Goal: Information Seeking & Learning: Learn about a topic

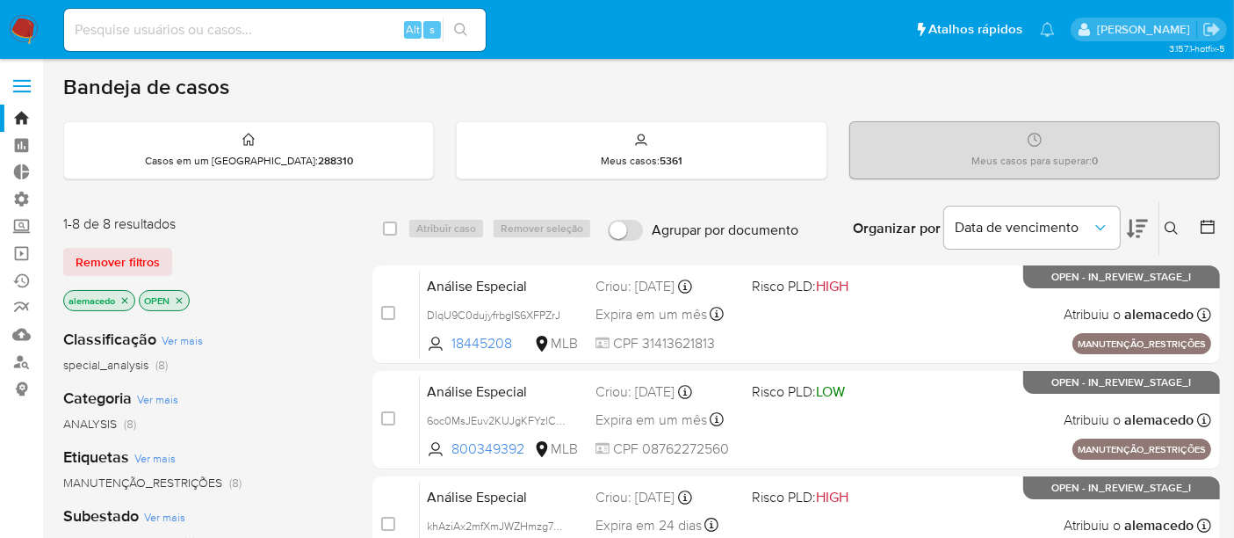
click at [103, 30] on input at bounding box center [275, 29] width 422 height 23
paste input "k9xxsA6fBK6pG7Yd4tBjrJNb"
type input "k9xxsA6fBK6pG7Yd4tBjrJNb"
click at [291, 24] on input "k9xxsA6fBK6pG7Yd4tBjrJNb" at bounding box center [275, 29] width 422 height 23
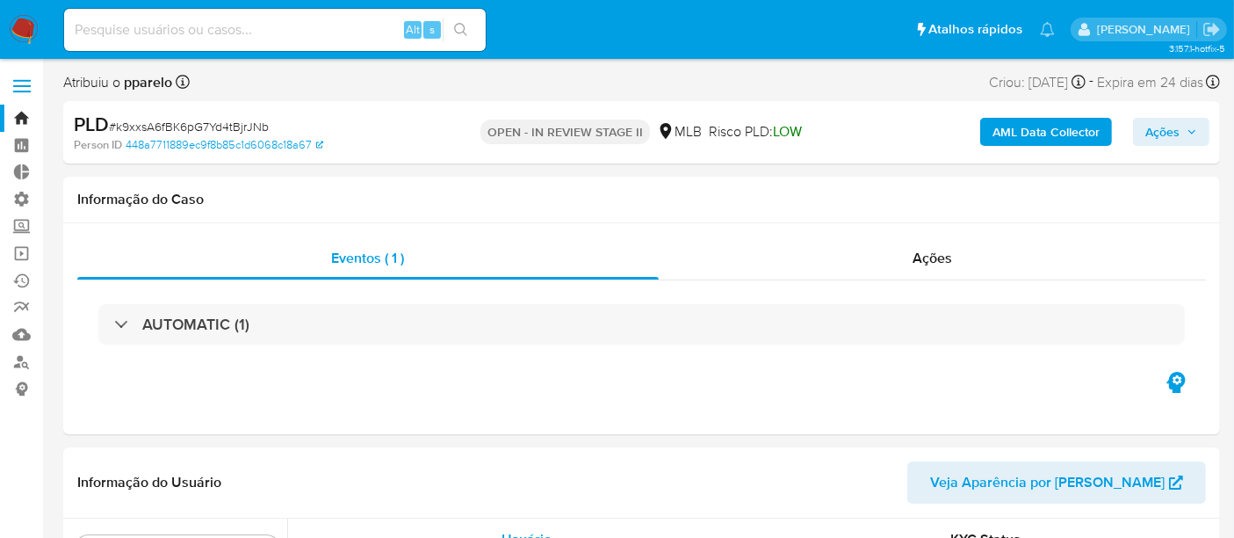
scroll to position [784, 0]
select select "10"
click at [929, 264] on span "Ações" at bounding box center [933, 258] width 40 height 20
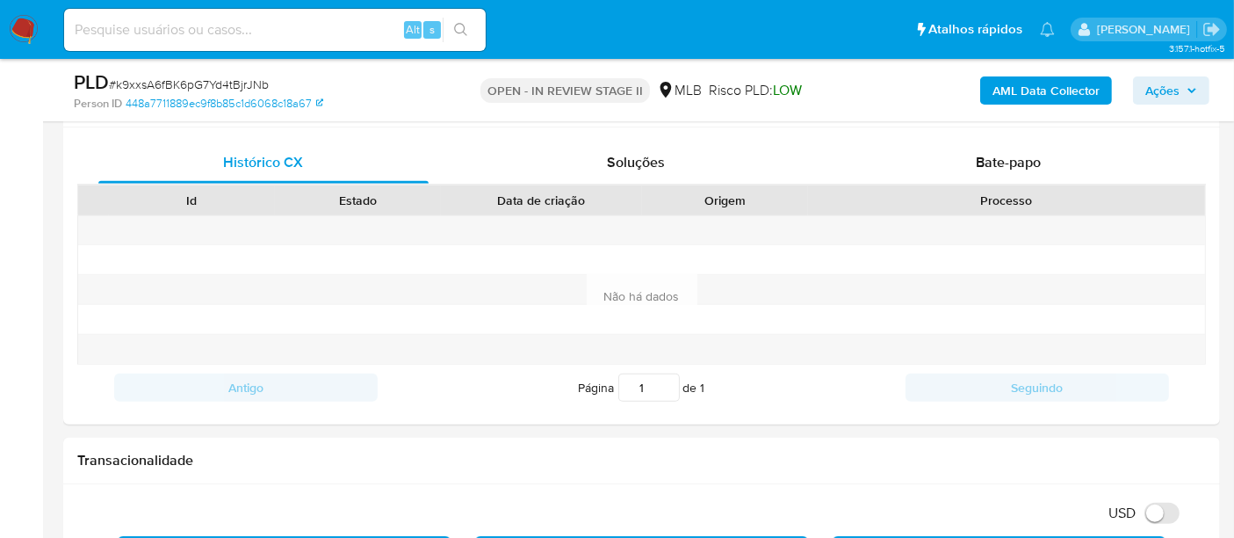
scroll to position [976, 0]
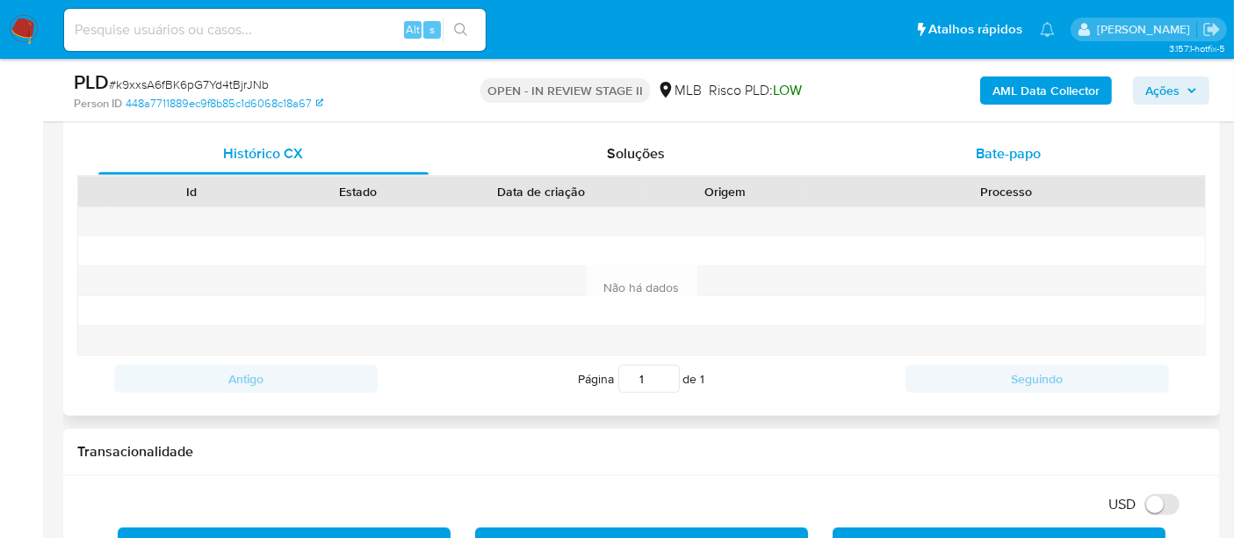
click at [1017, 155] on span "Bate-papo" at bounding box center [1008, 153] width 65 height 20
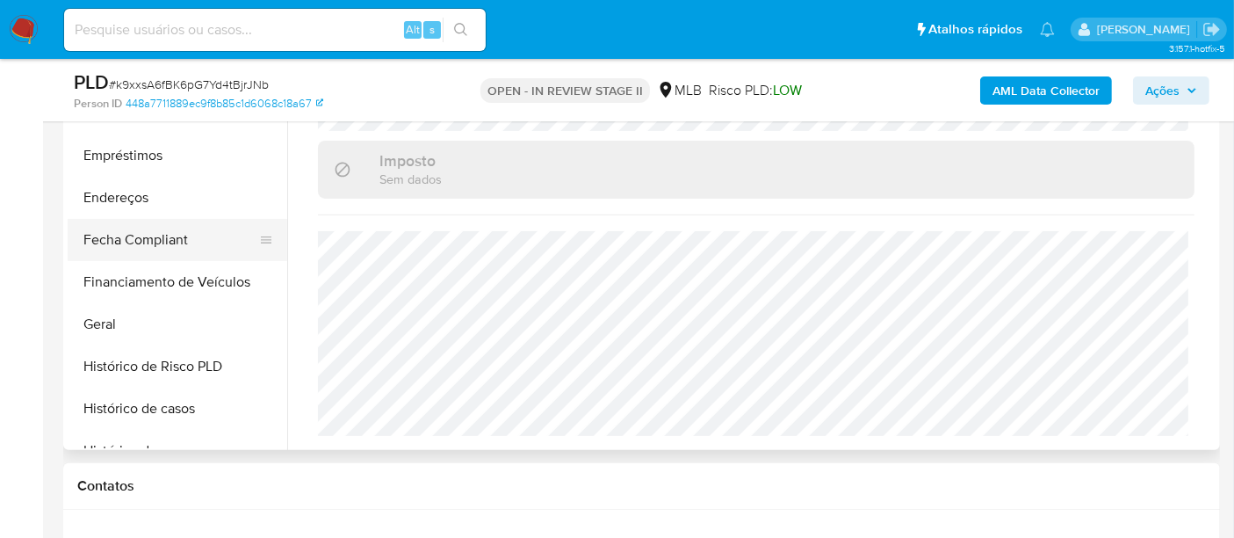
scroll to position [296, 0]
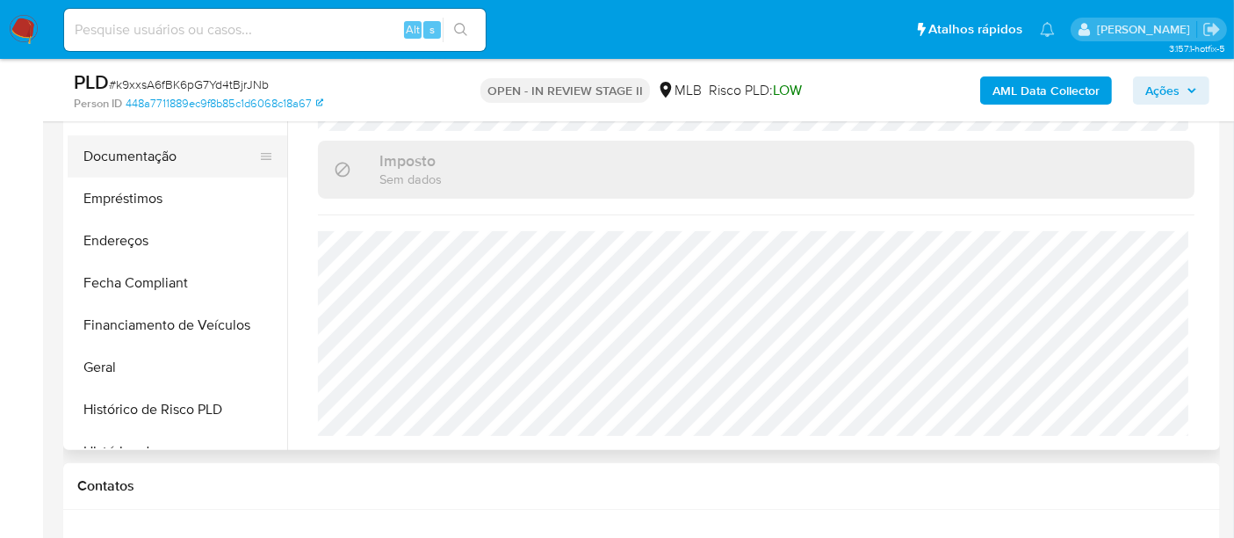
click at [158, 170] on button "Documentação" at bounding box center [171, 156] width 206 height 42
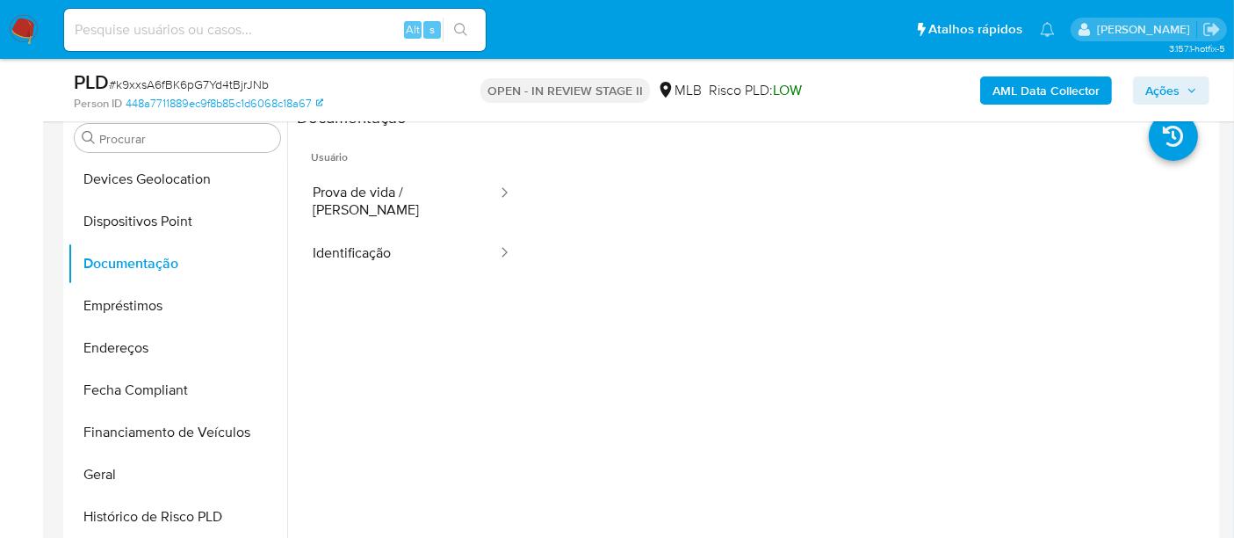
scroll to position [390, 0]
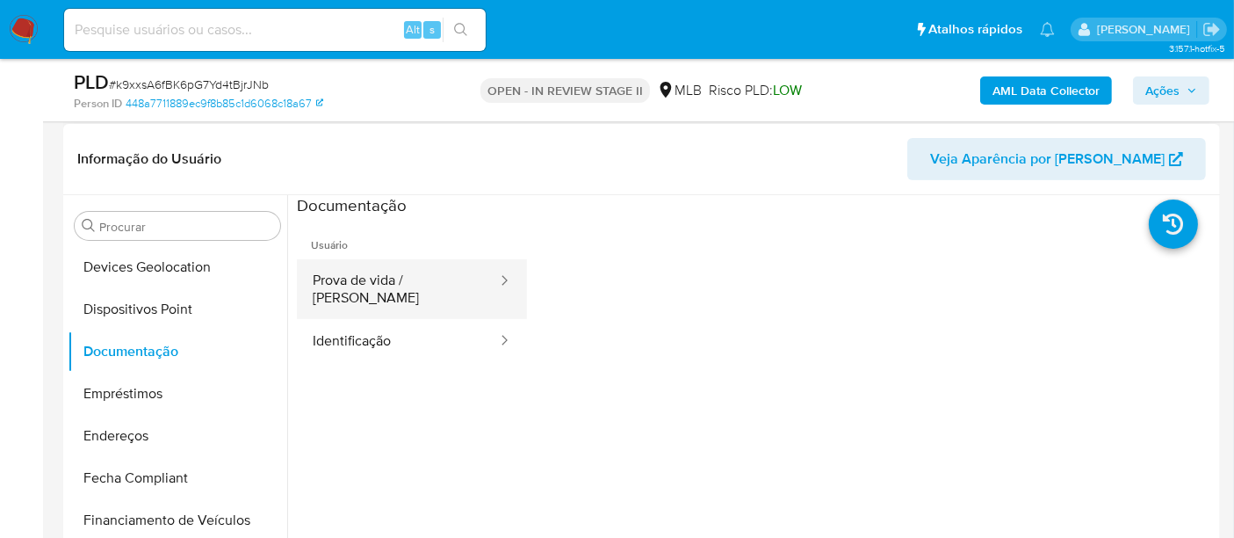
click at [401, 279] on button "Prova de vida / [PERSON_NAME]" at bounding box center [398, 289] width 202 height 60
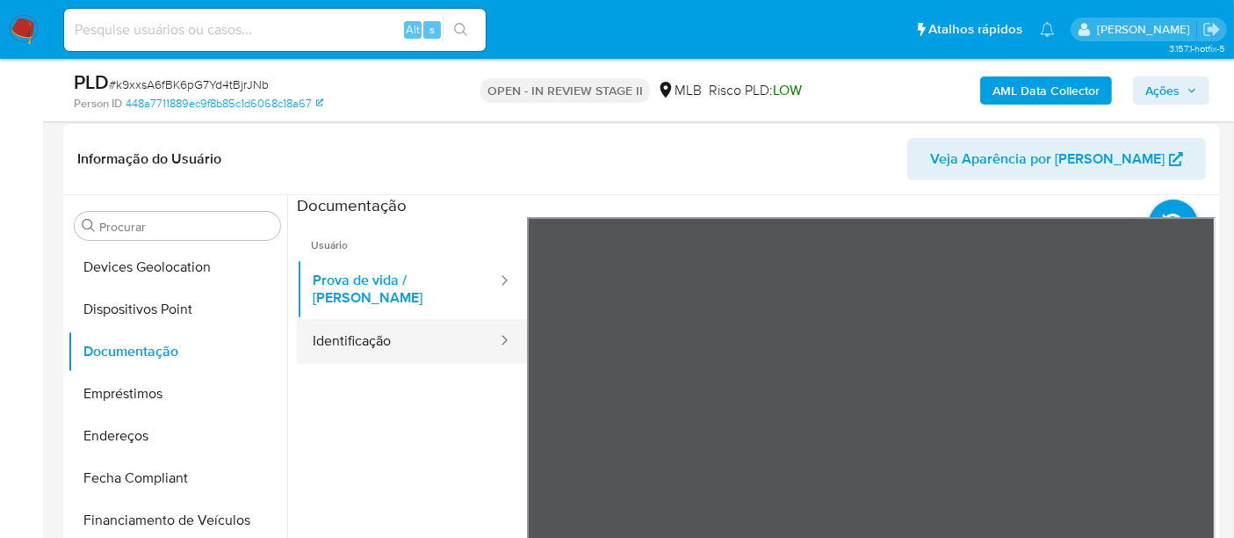
click at [367, 322] on button "Identificação" at bounding box center [398, 341] width 202 height 45
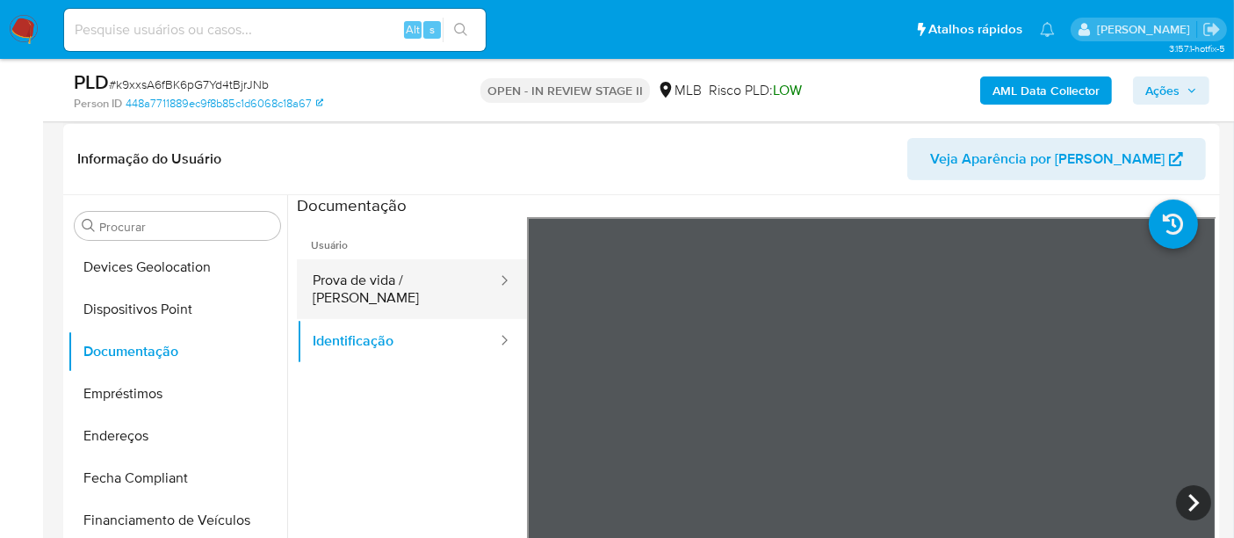
click at [385, 270] on button "Prova de vida / [PERSON_NAME]" at bounding box center [398, 289] width 202 height 60
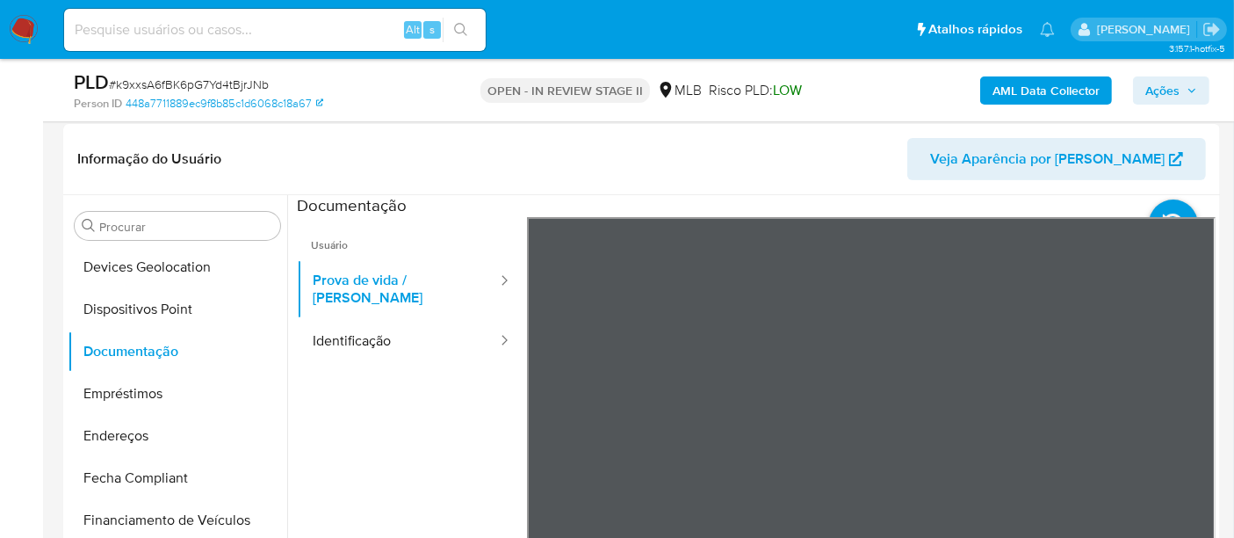
click at [124, 41] on div "Alt s" at bounding box center [275, 30] width 422 height 42
click at [127, 26] on input at bounding box center [275, 29] width 422 height 23
paste input "czjv0XcwM15j8IDAVYxktC3V"
type input "czjv0XcwM15j8IDAVYxktC3V"
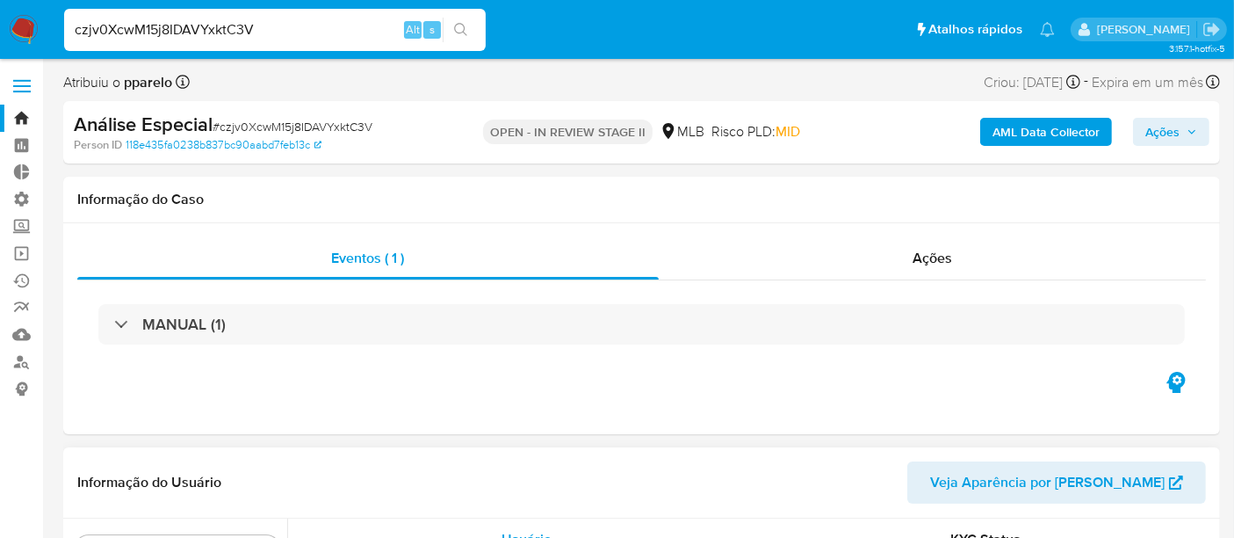
scroll to position [784, 0]
select select "10"
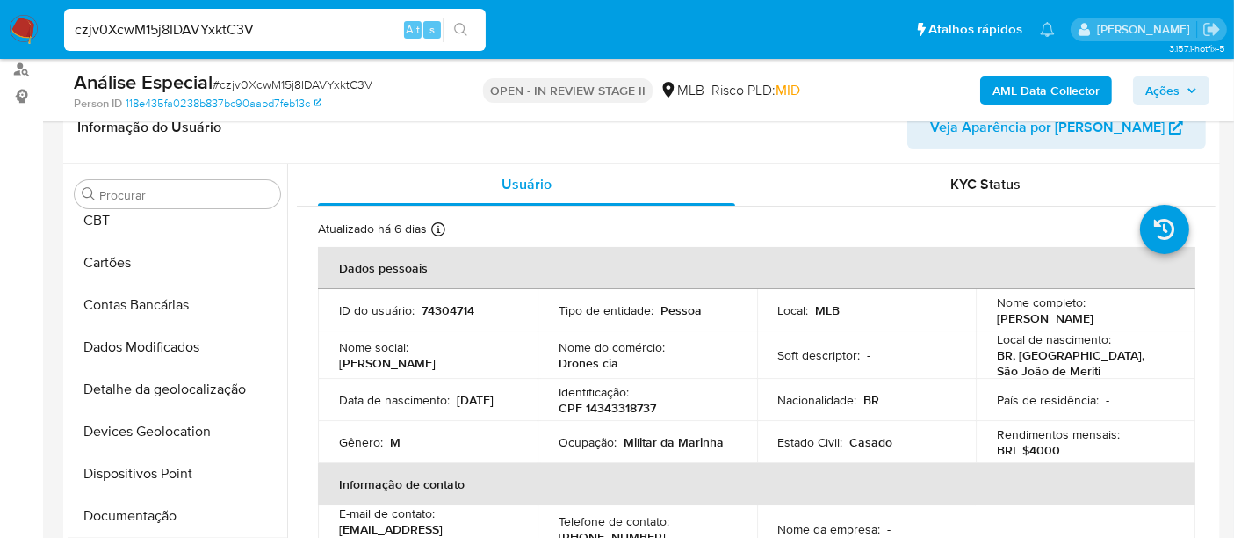
scroll to position [198, 0]
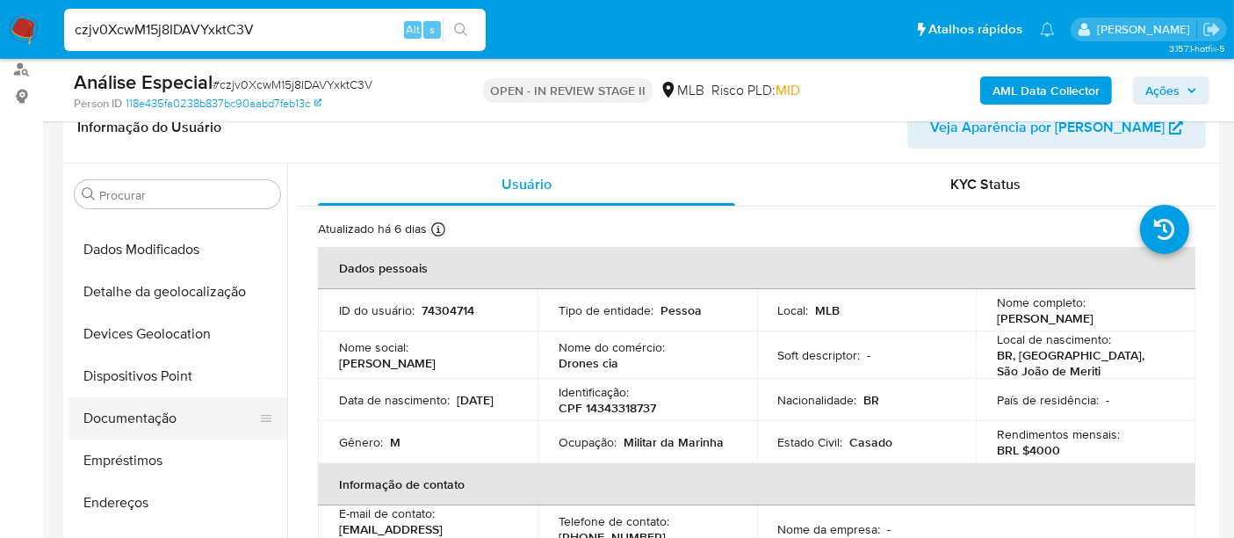
click at [133, 422] on button "Documentação" at bounding box center [171, 418] width 206 height 42
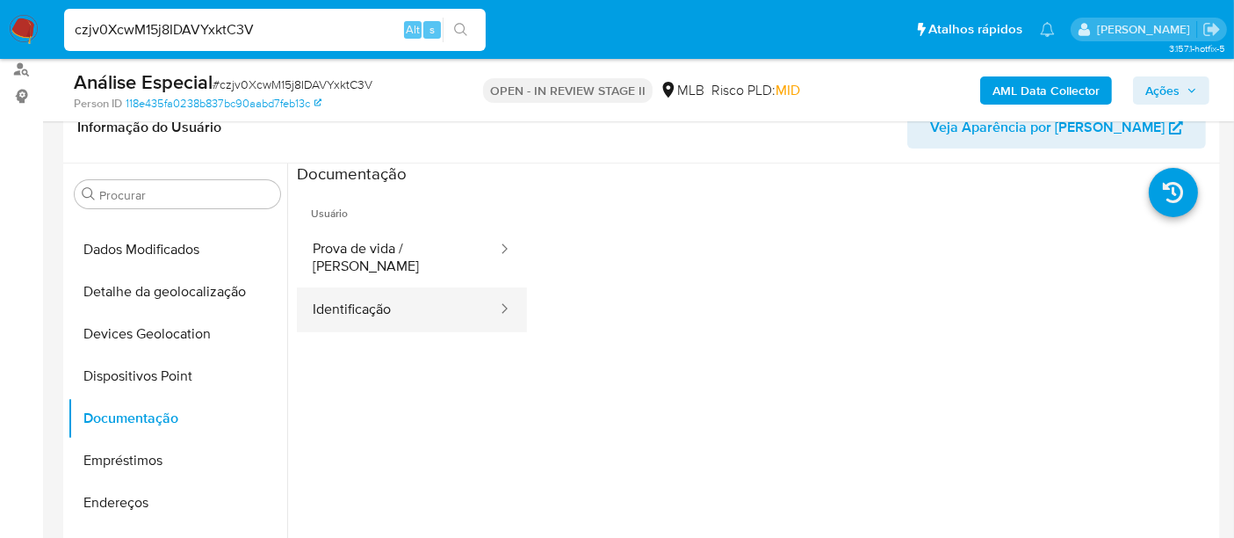
click at [414, 299] on button "Identificação" at bounding box center [398, 309] width 202 height 45
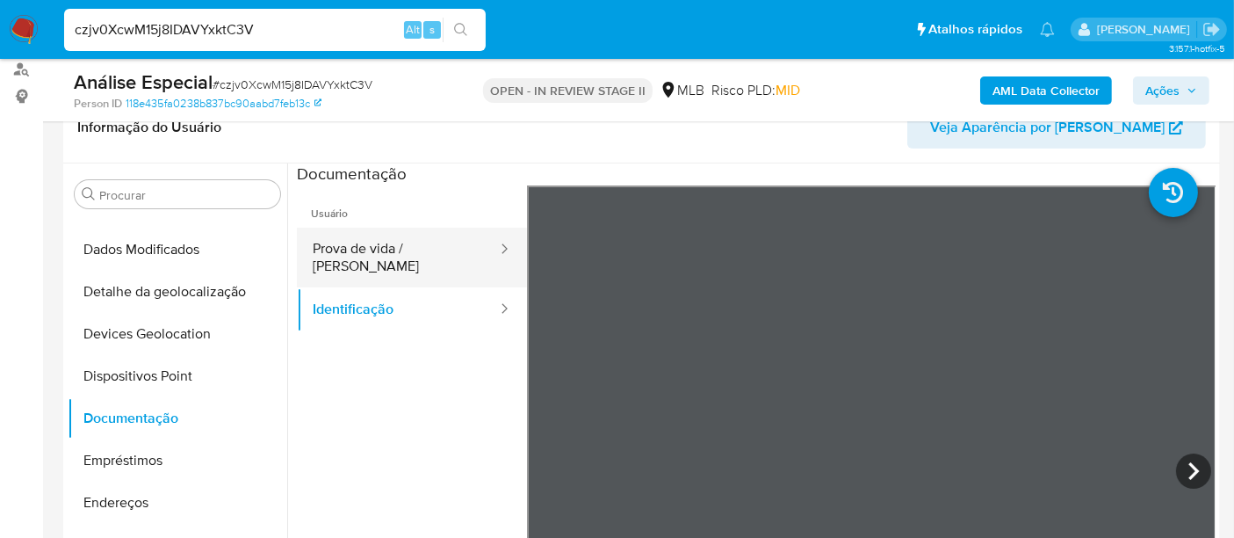
click at [402, 256] on button "Prova de vida / [PERSON_NAME]" at bounding box center [398, 258] width 202 height 60
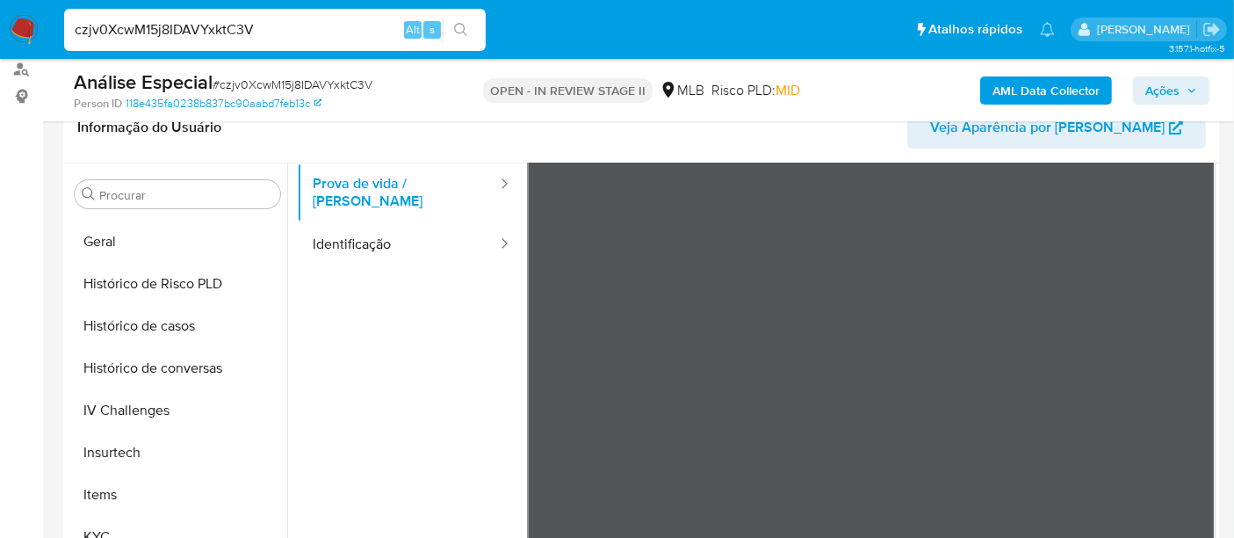
scroll to position [148, 0]
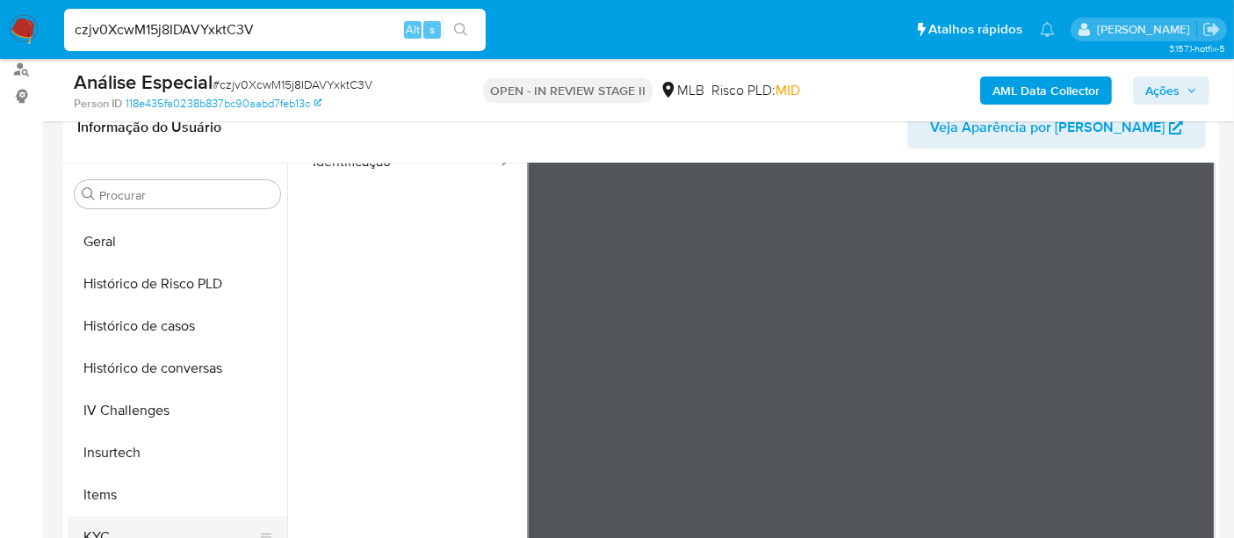
click at [130, 530] on button "KYC" at bounding box center [171, 537] width 206 height 42
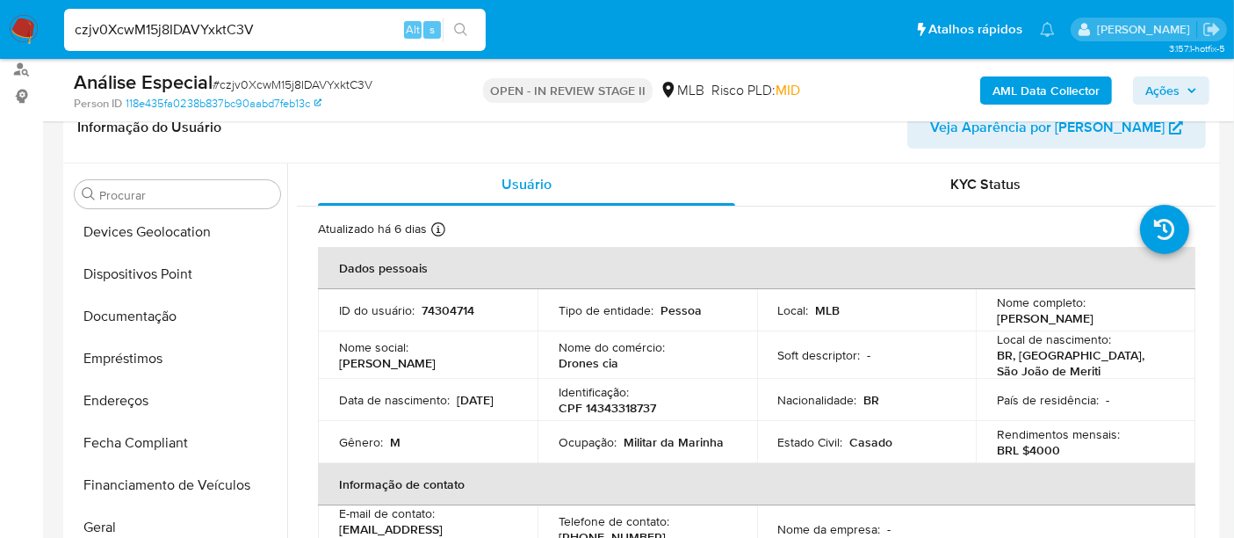
scroll to position [195, 0]
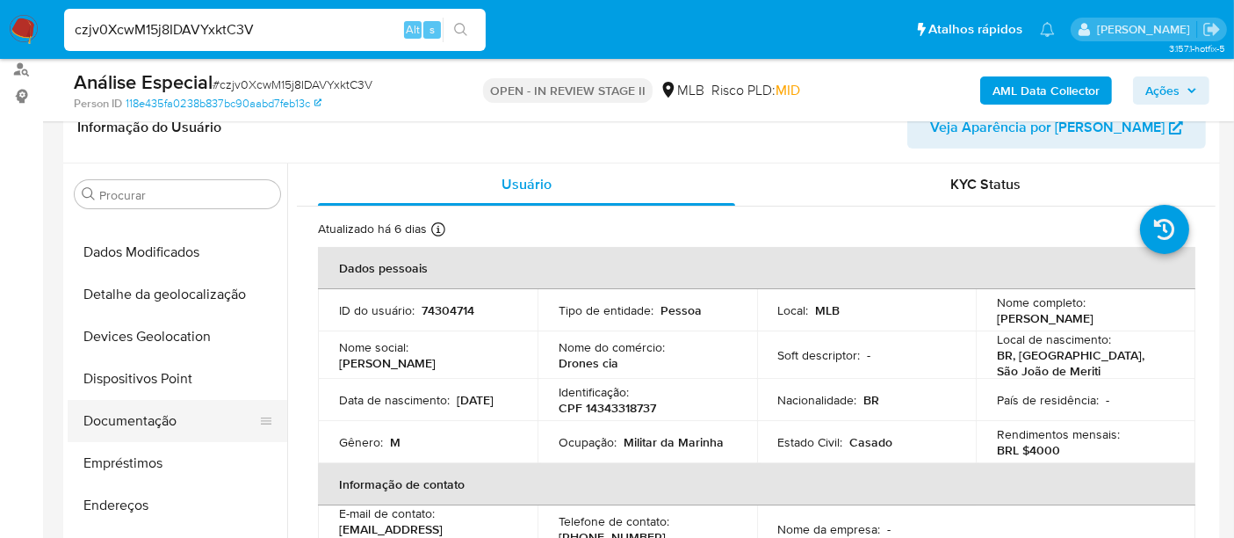
click at [126, 418] on button "Documentação" at bounding box center [171, 421] width 206 height 42
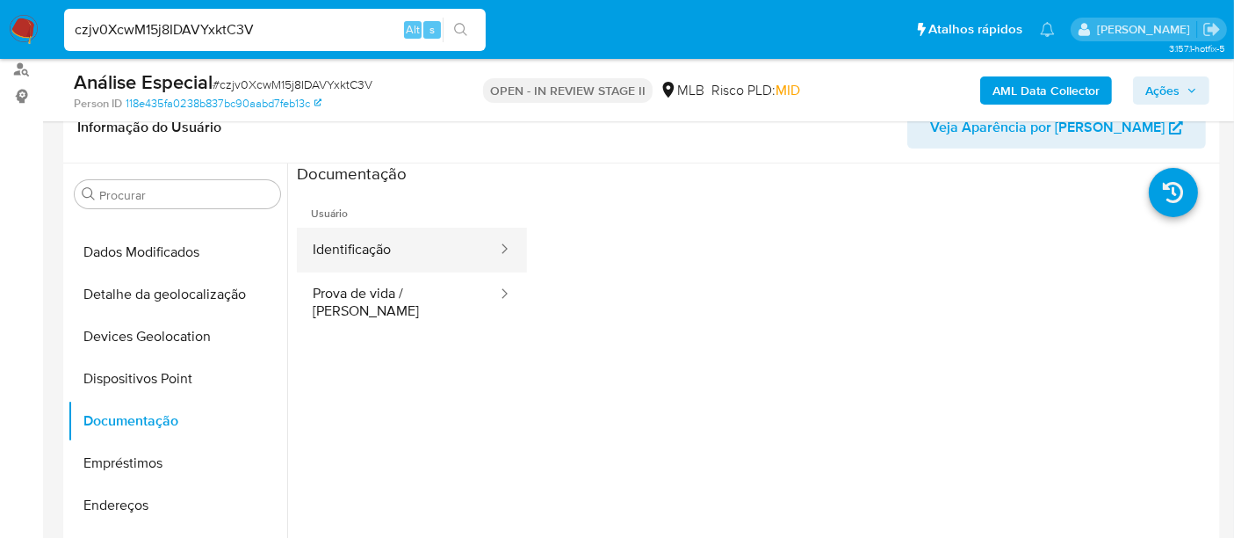
click at [374, 250] on button "Identificação" at bounding box center [398, 250] width 202 height 45
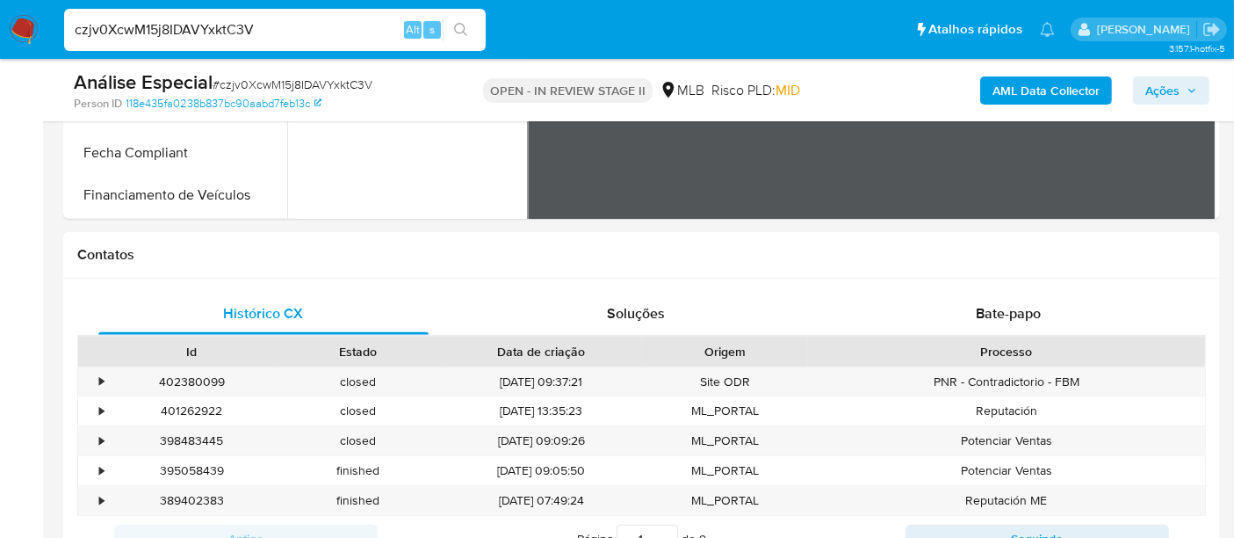
scroll to position [683, 0]
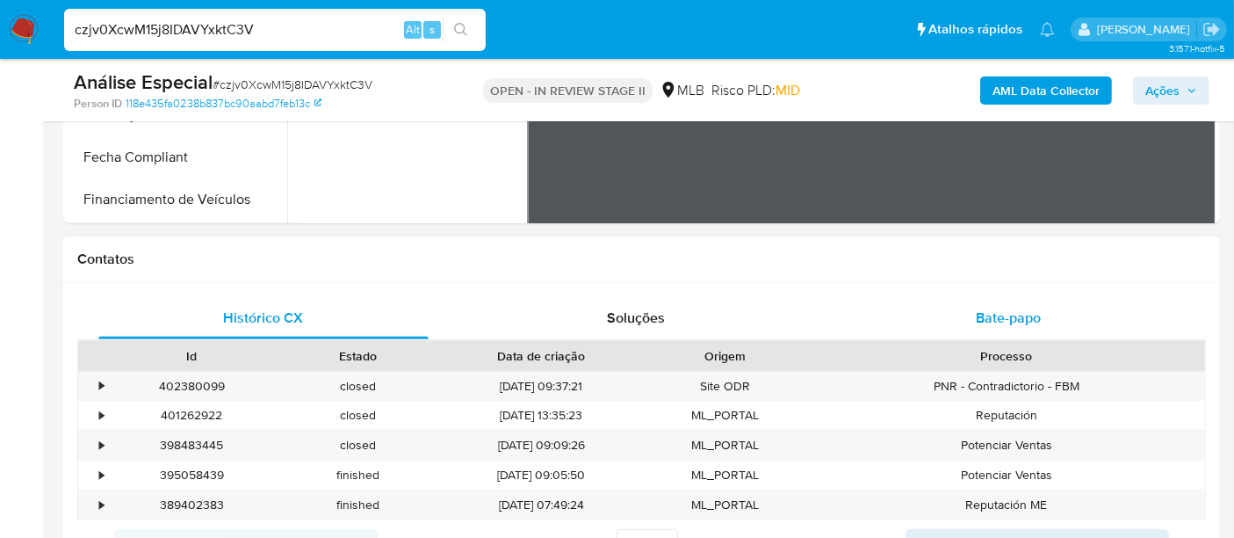
click at [1016, 302] on div "Bate-papo" at bounding box center [1008, 318] width 330 height 42
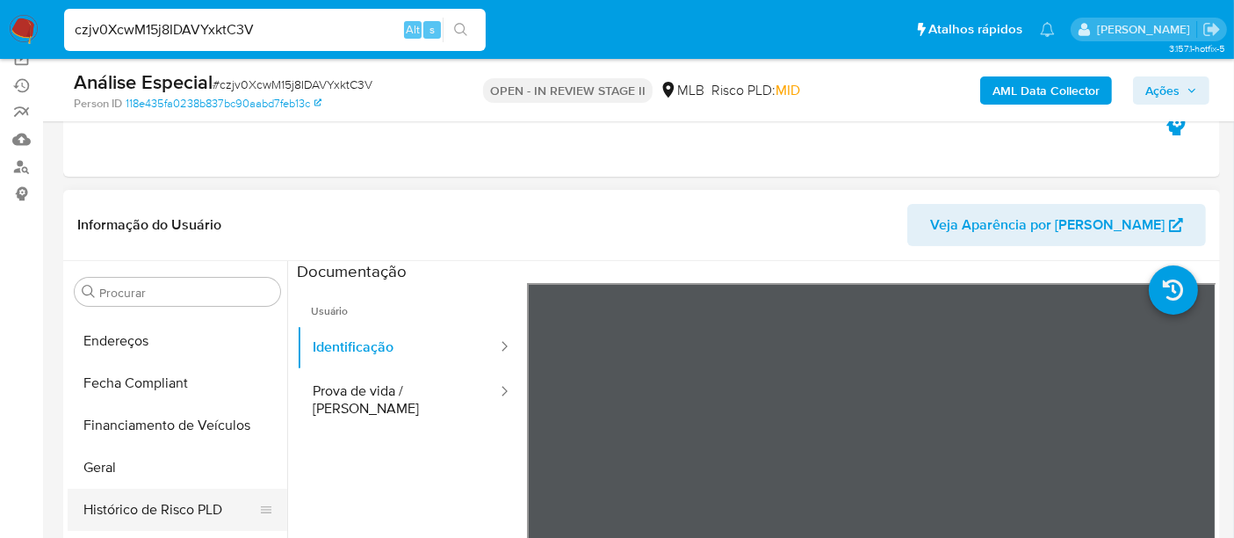
scroll to position [488, 0]
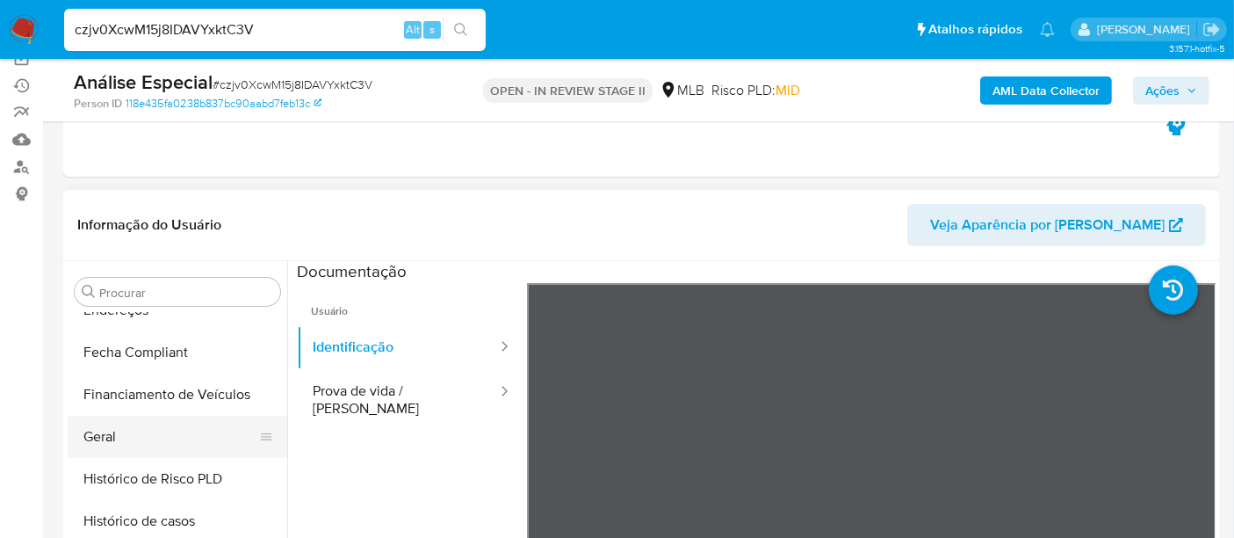
click at [134, 428] on button "Geral" at bounding box center [171, 437] width 206 height 42
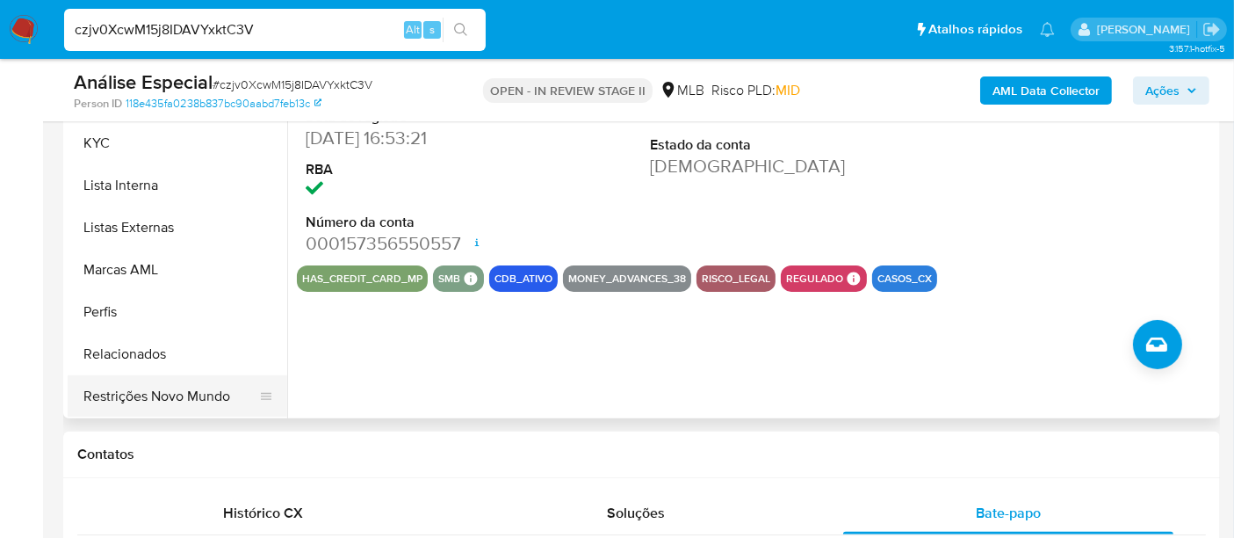
click at [177, 396] on button "Restrições Novo Mundo" at bounding box center [171, 396] width 206 height 42
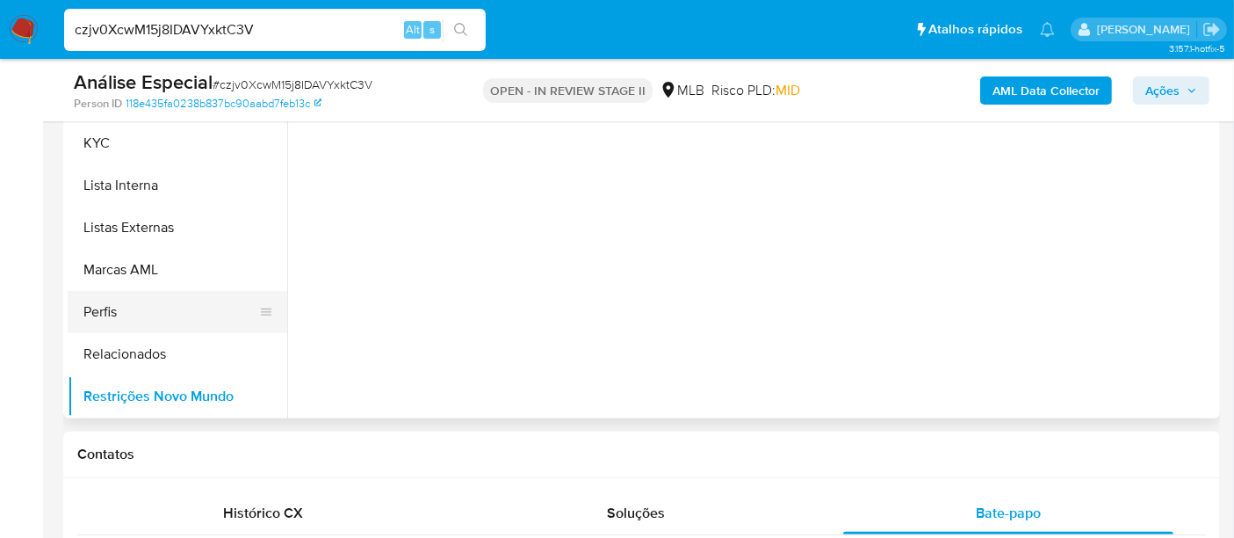
scroll to position [686, 0]
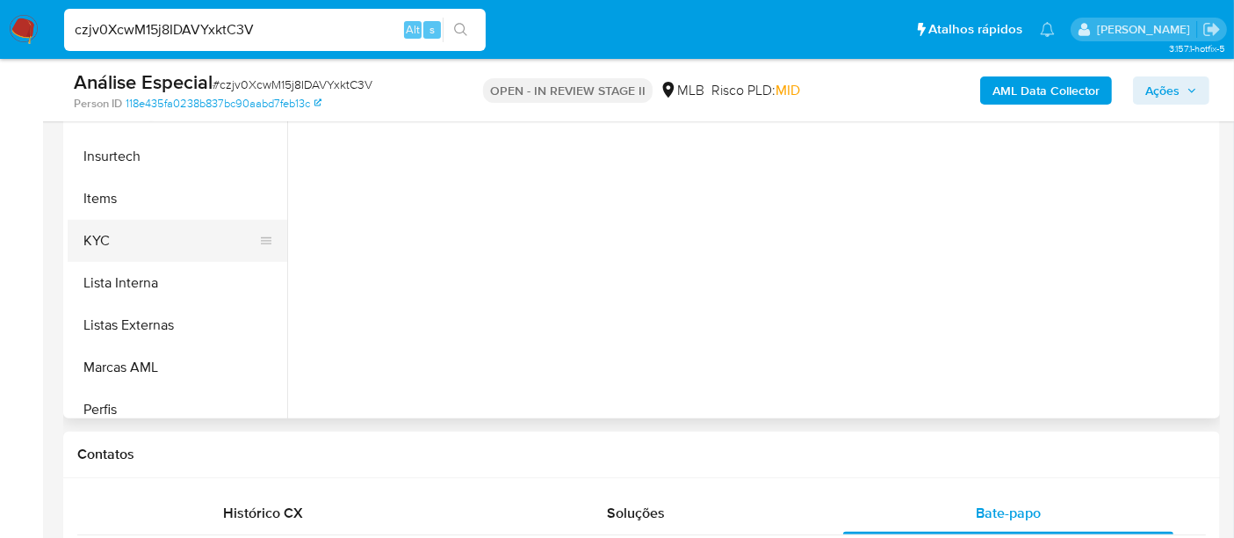
click at [119, 236] on button "KYC" at bounding box center [171, 241] width 206 height 42
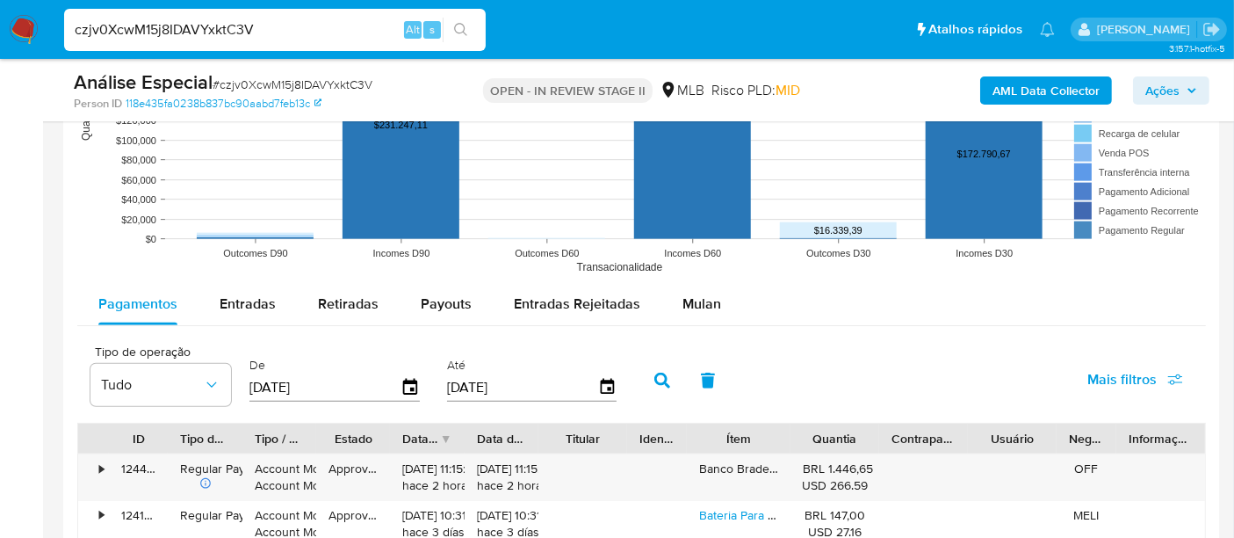
scroll to position [1757, 0]
